Goal: Information Seeking & Learning: Learn about a topic

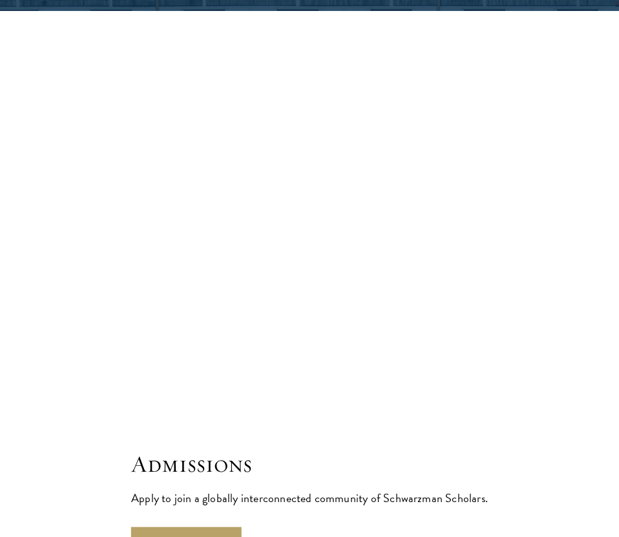
scroll to position [3135, 0]
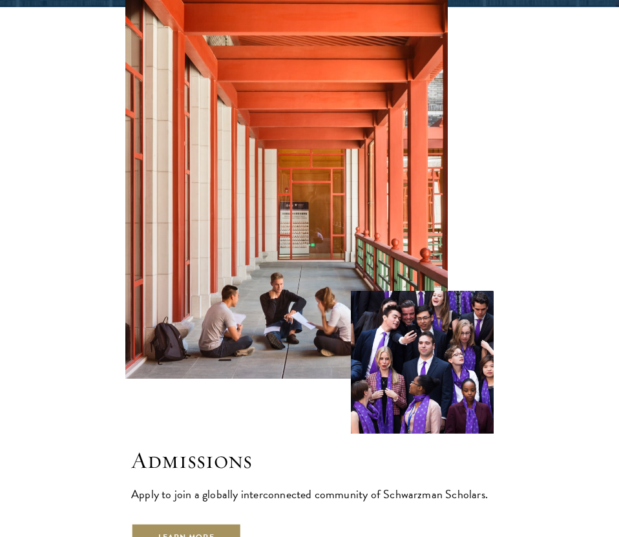
click at [176, 523] on link "Learn More" at bounding box center [186, 537] width 110 height 29
click at [191, 523] on link "Learn More" at bounding box center [186, 537] width 110 height 29
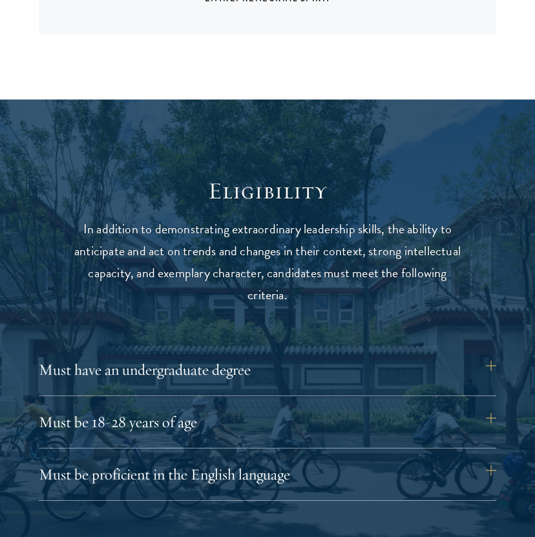
scroll to position [1394, 0]
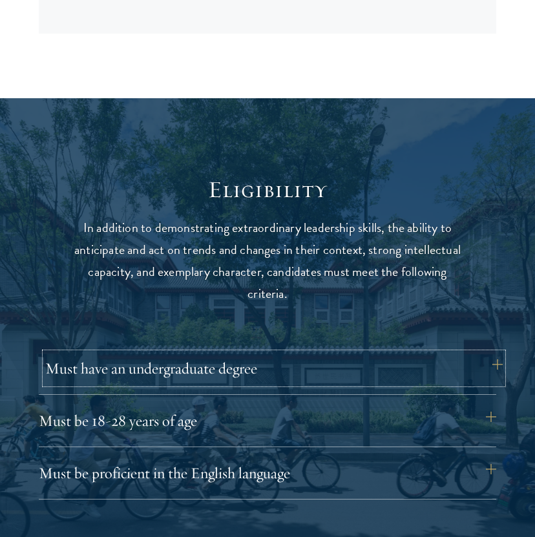
click at [247, 370] on button "Must have an undergraduate degree" at bounding box center [273, 368] width 457 height 31
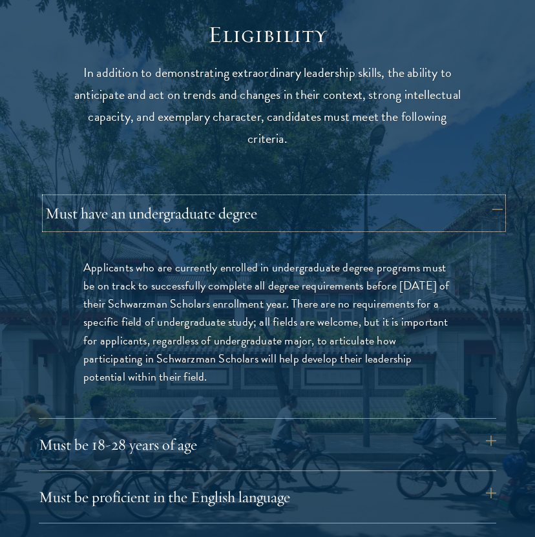
scroll to position [1553, 0]
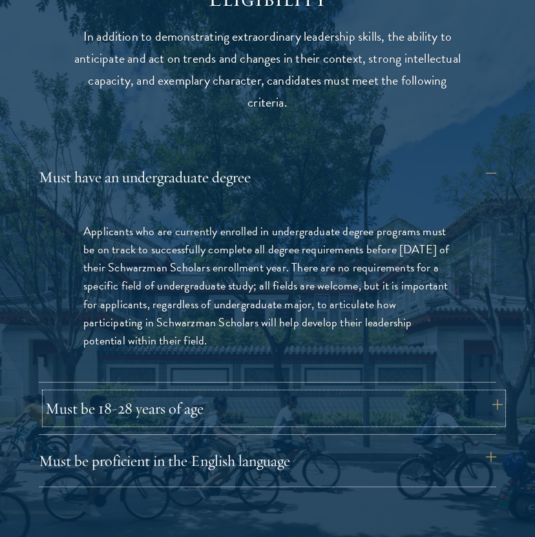
click at [243, 412] on button "Must be 18-28 years of age" at bounding box center [273, 408] width 457 height 31
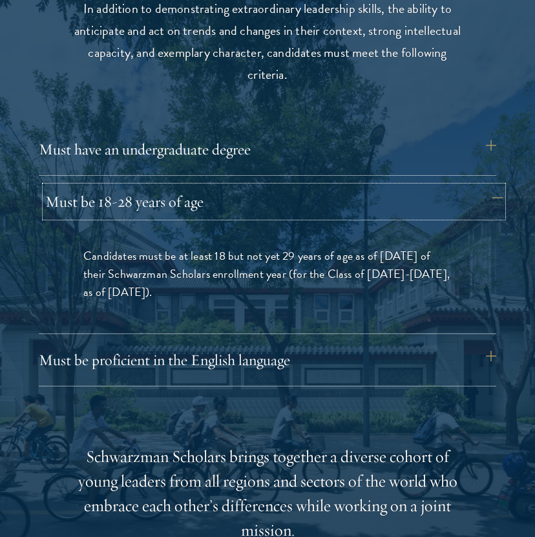
scroll to position [1619, 0]
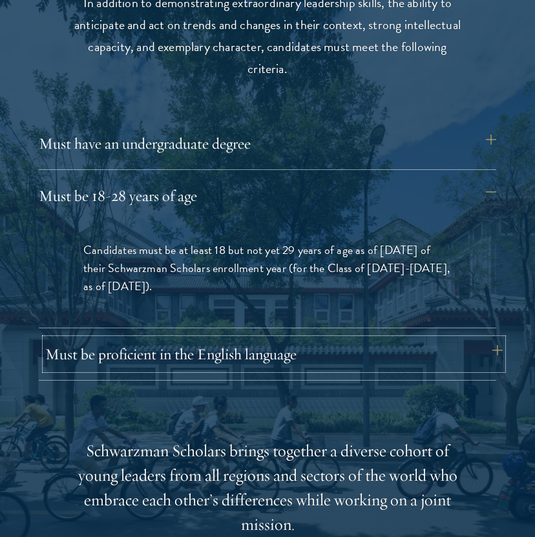
click at [228, 367] on button "Must be proficient in the English language" at bounding box center [273, 353] width 457 height 31
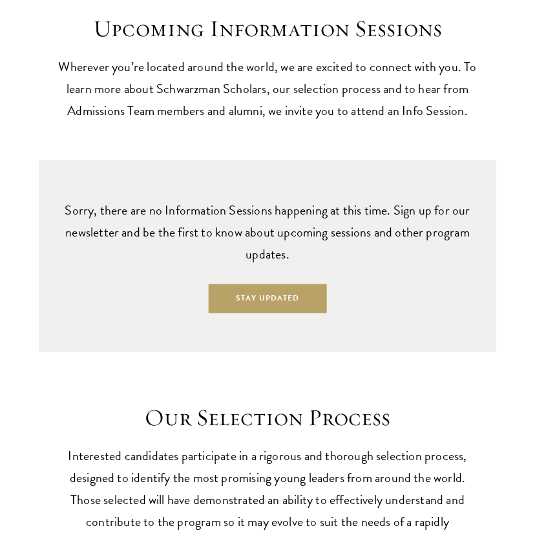
scroll to position [3341, 0]
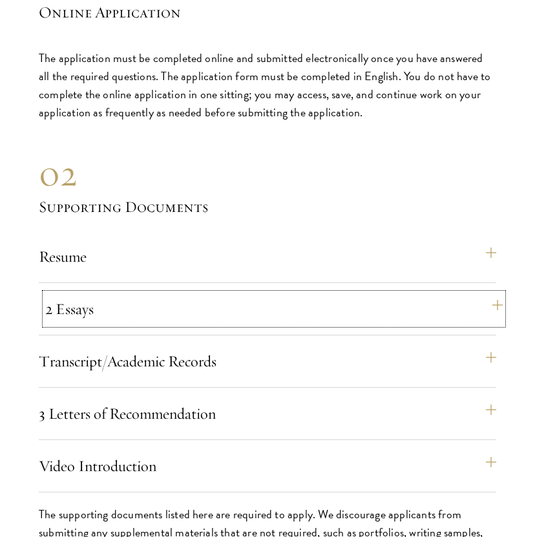
click at [220, 300] on button "2 Essays" at bounding box center [273, 308] width 457 height 31
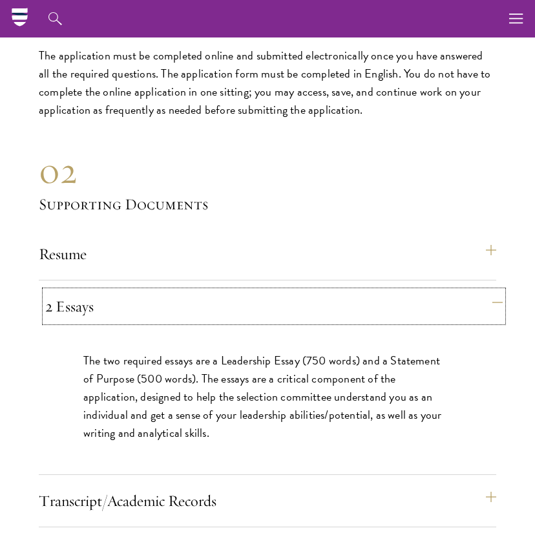
scroll to position [3666, 0]
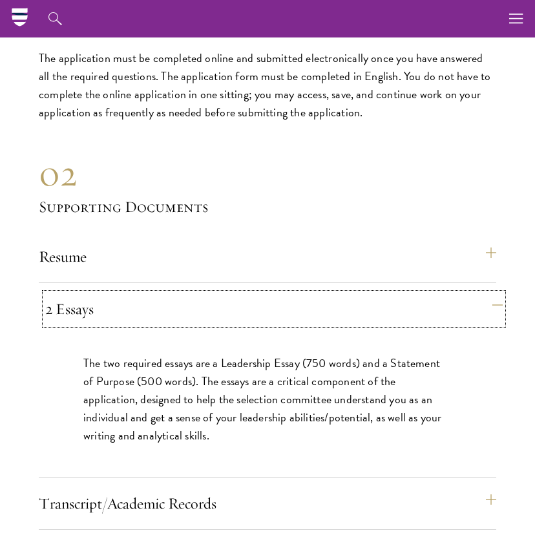
click at [213, 312] on button "2 Essays" at bounding box center [273, 308] width 457 height 31
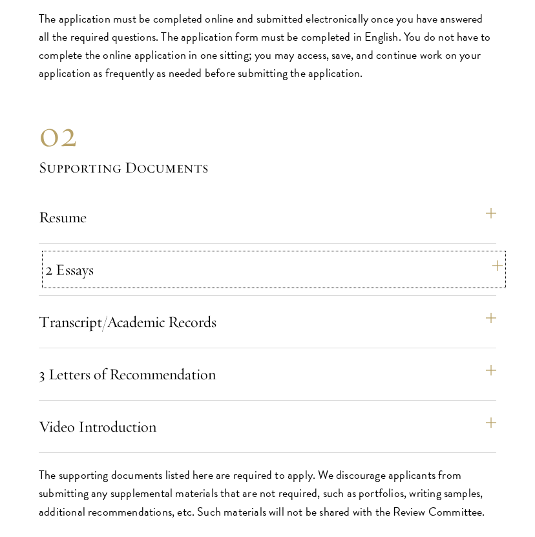
scroll to position [3742, 0]
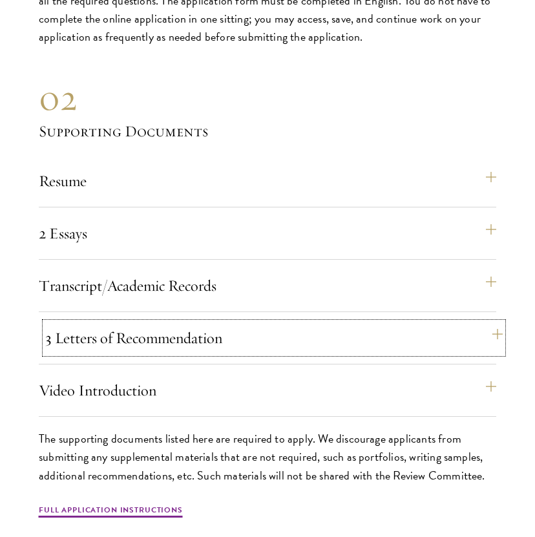
click at [189, 349] on button "3 Letters of Recommendation" at bounding box center [273, 337] width 457 height 31
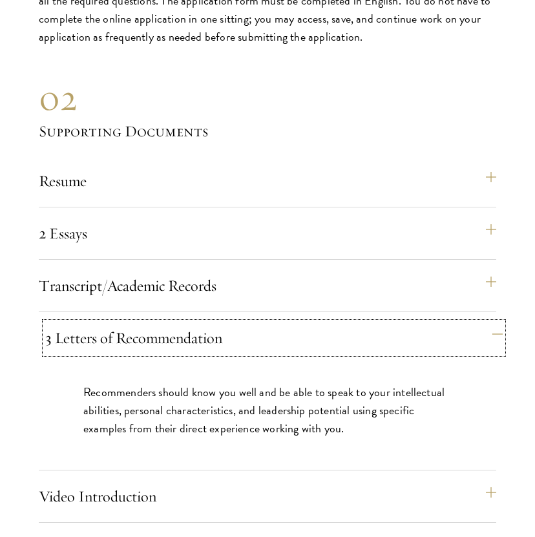
click at [188, 346] on button "3 Letters of Recommendation" at bounding box center [273, 337] width 457 height 31
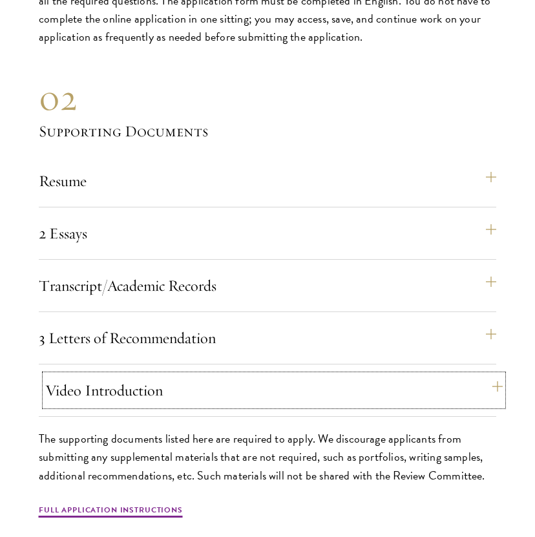
click at [182, 386] on button "Video Introduction" at bounding box center [273, 390] width 457 height 31
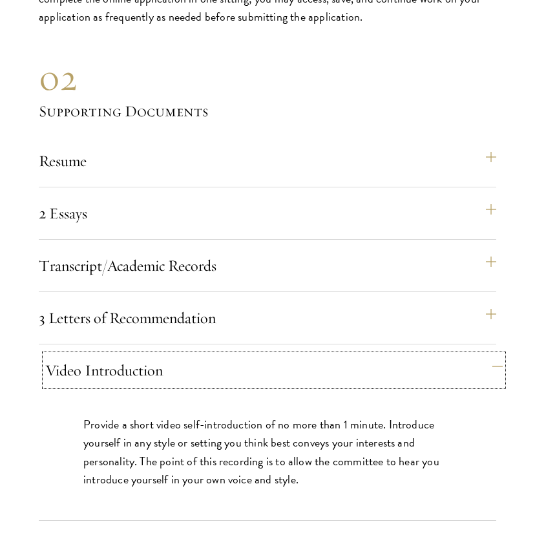
scroll to position [3766, 0]
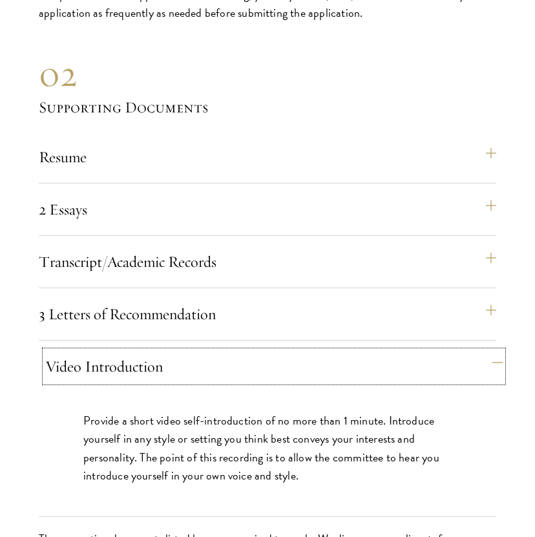
click at [189, 370] on button "Video Introduction" at bounding box center [273, 366] width 457 height 31
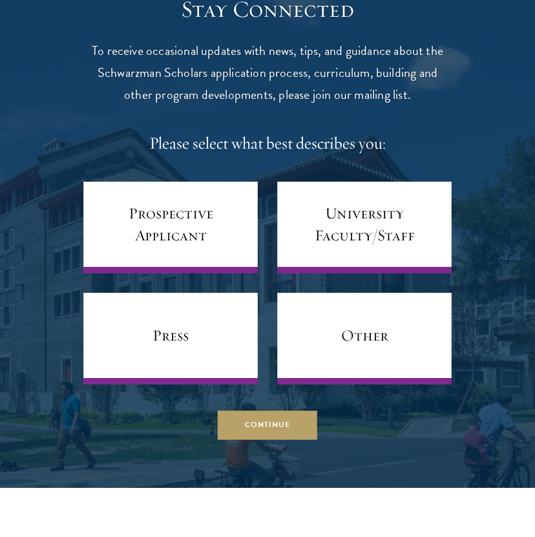
scroll to position [5281, 0]
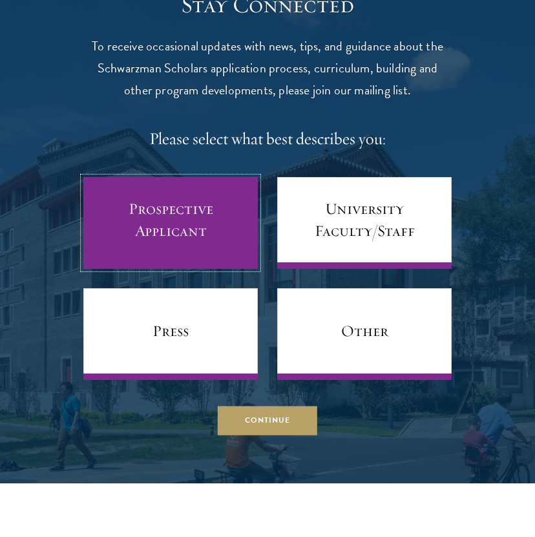
click at [165, 249] on link "Prospective Applicant" at bounding box center [170, 223] width 174 height 92
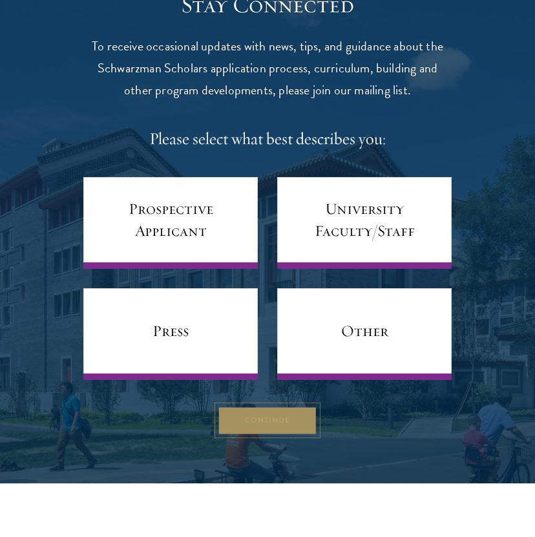
click at [233, 411] on button "Continue" at bounding box center [267, 420] width 99 height 29
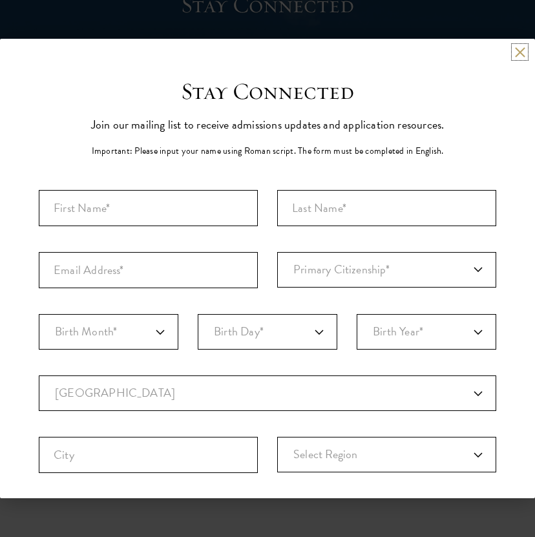
click at [517, 57] on button at bounding box center [519, 52] width 11 height 11
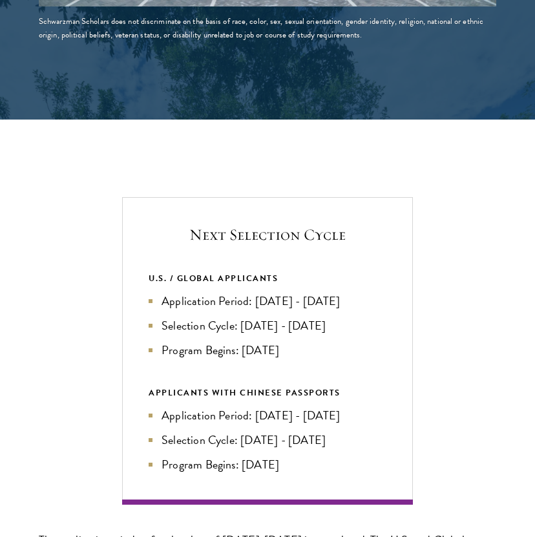
scroll to position [2337, 0]
